Goal: Entertainment & Leisure: Browse casually

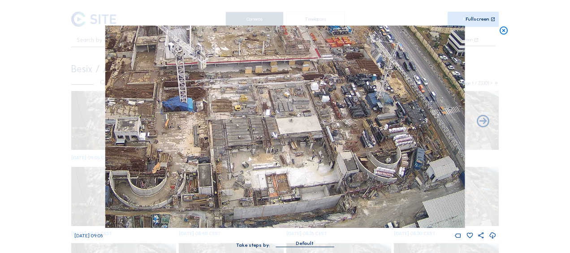
click at [507, 30] on icon at bounding box center [504, 31] width 10 height 10
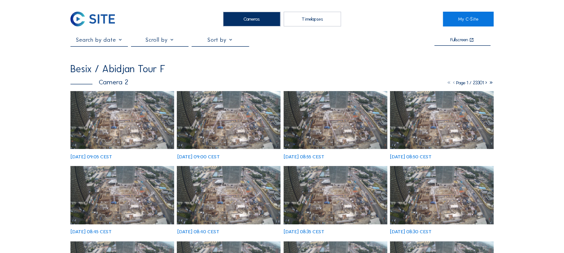
click at [112, 111] on img at bounding box center [122, 120] width 104 height 58
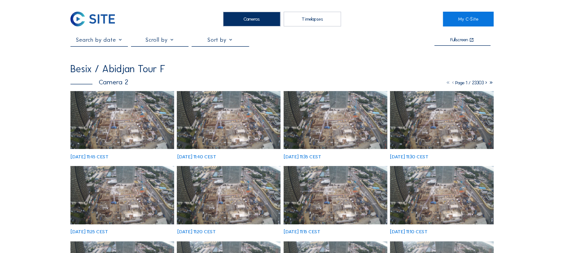
click at [109, 135] on img at bounding box center [122, 120] width 104 height 58
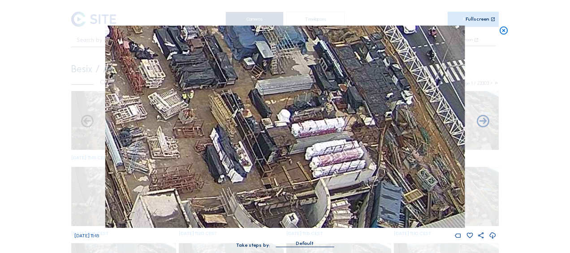
click at [501, 33] on icon at bounding box center [504, 31] width 10 height 10
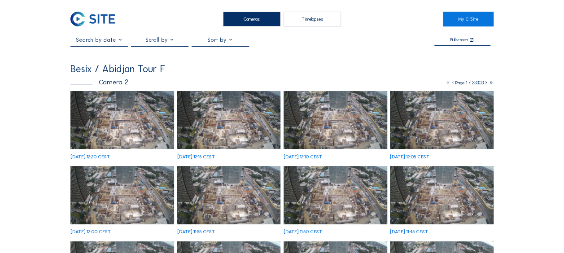
click at [135, 130] on img at bounding box center [122, 120] width 104 height 58
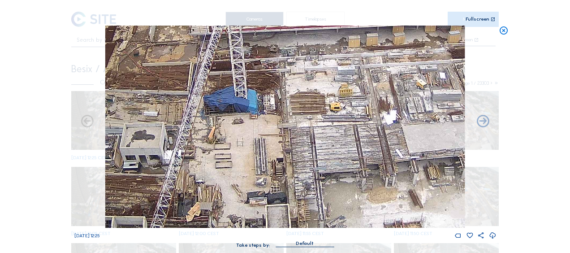
click at [504, 31] on icon at bounding box center [504, 31] width 10 height 10
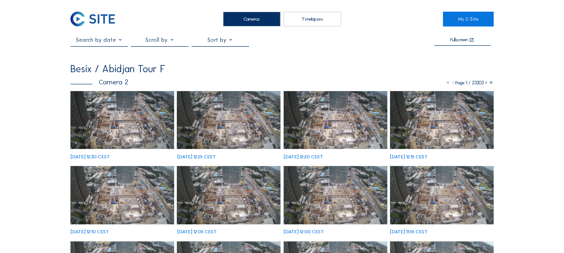
click at [100, 130] on img at bounding box center [122, 120] width 104 height 58
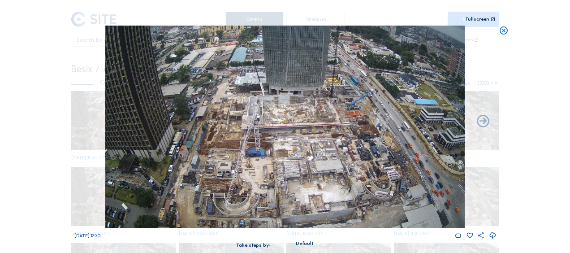
click at [506, 30] on icon at bounding box center [504, 31] width 10 height 10
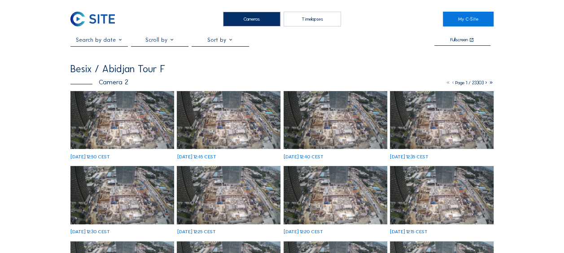
click at [116, 126] on img at bounding box center [122, 120] width 104 height 58
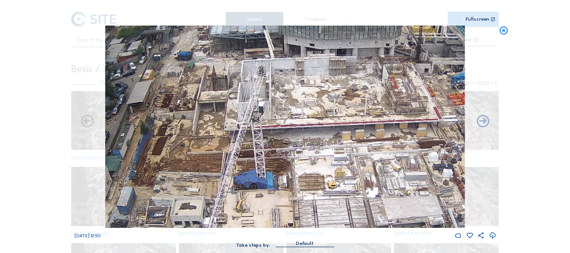
drag, startPoint x: 346, startPoint y: 122, endPoint x: 272, endPoint y: 206, distance: 112.5
click at [272, 206] on img at bounding box center [285, 127] width 360 height 202
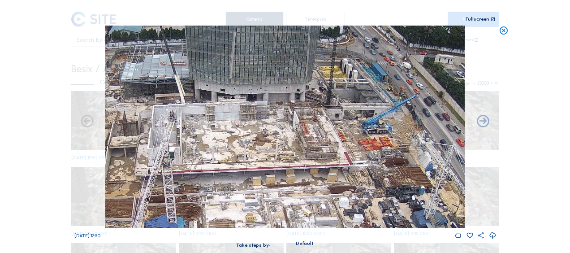
drag, startPoint x: 295, startPoint y: 96, endPoint x: 222, endPoint y: 149, distance: 89.8
click at [205, 141] on img at bounding box center [285, 127] width 360 height 202
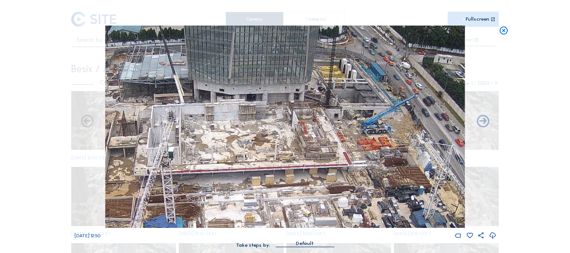
drag, startPoint x: 350, startPoint y: 135, endPoint x: 281, endPoint y: 143, distance: 69.0
click at [282, 143] on img at bounding box center [285, 127] width 360 height 202
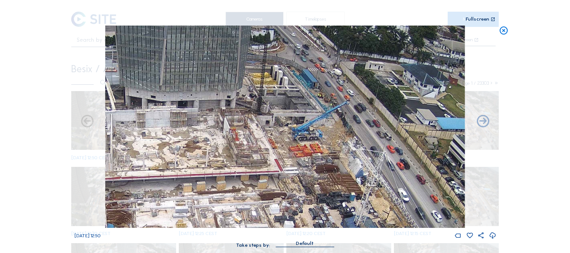
drag, startPoint x: 322, startPoint y: 155, endPoint x: 292, endPoint y: 111, distance: 53.0
click at [292, 111] on img at bounding box center [285, 127] width 360 height 202
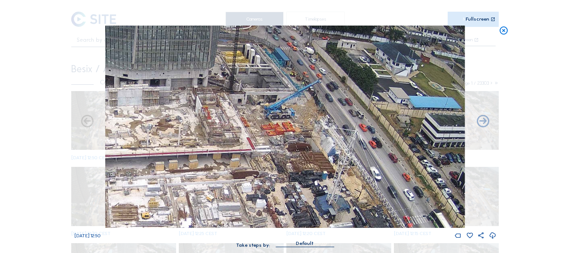
drag, startPoint x: 266, startPoint y: 58, endPoint x: 269, endPoint y: 75, distance: 16.8
click at [269, 75] on img at bounding box center [285, 127] width 360 height 202
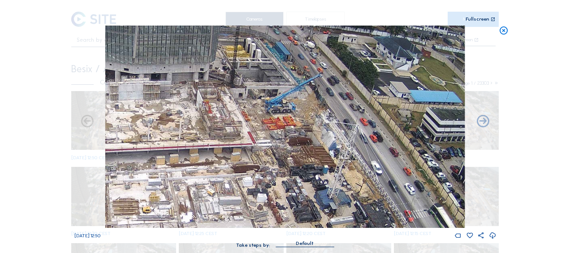
drag, startPoint x: 256, startPoint y: 113, endPoint x: 242, endPoint y: 81, distance: 34.2
click at [242, 81] on img at bounding box center [285, 127] width 360 height 202
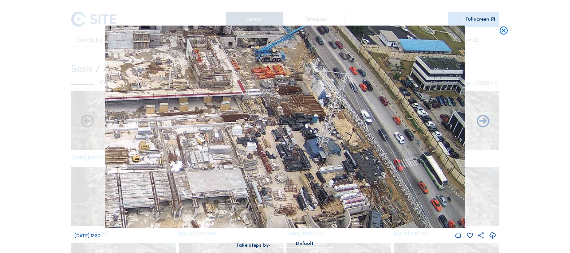
drag, startPoint x: 230, startPoint y: 127, endPoint x: 241, endPoint y: 90, distance: 38.9
click at [241, 90] on img at bounding box center [285, 127] width 360 height 202
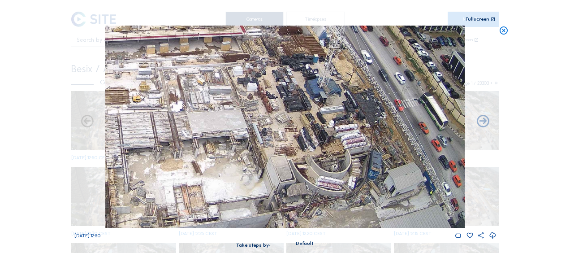
drag, startPoint x: 248, startPoint y: 140, endPoint x: 241, endPoint y: 98, distance: 42.8
click at [241, 98] on img at bounding box center [285, 127] width 360 height 202
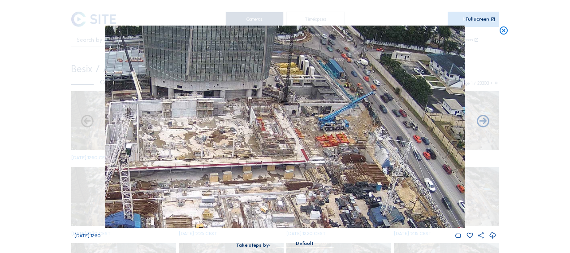
drag, startPoint x: 261, startPoint y: 139, endPoint x: 301, endPoint y: 235, distance: 105.1
click at [301, 235] on div "We 17 Sep 2025 12:50" at bounding box center [285, 133] width 422 height 214
